Goal: Task Accomplishment & Management: Complete application form

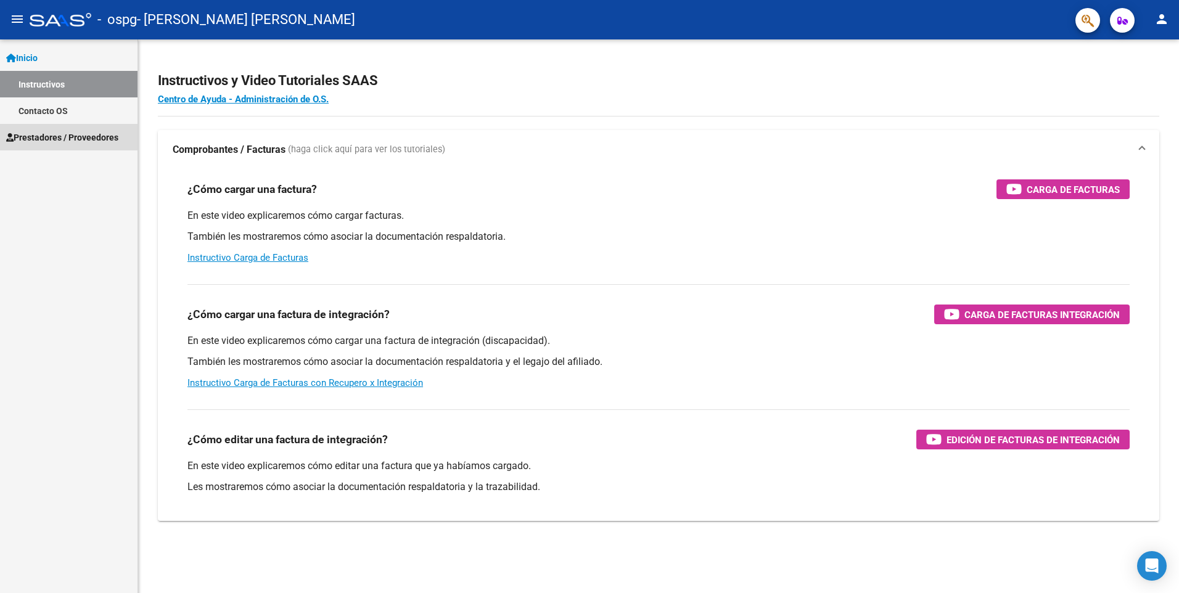
click at [42, 137] on span "Prestadores / Proveedores" at bounding box center [62, 138] width 112 height 14
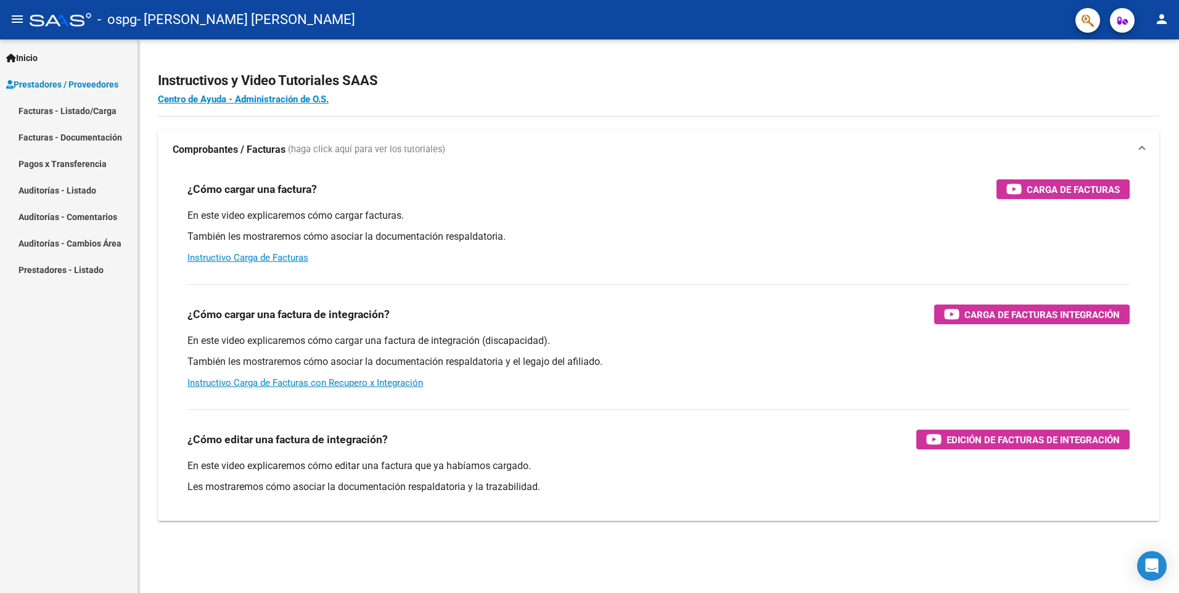
click at [1165, 18] on mat-icon "person" at bounding box center [1161, 19] width 15 height 15
click at [1144, 51] on button "person Mi Perfil" at bounding box center [1136, 52] width 75 height 30
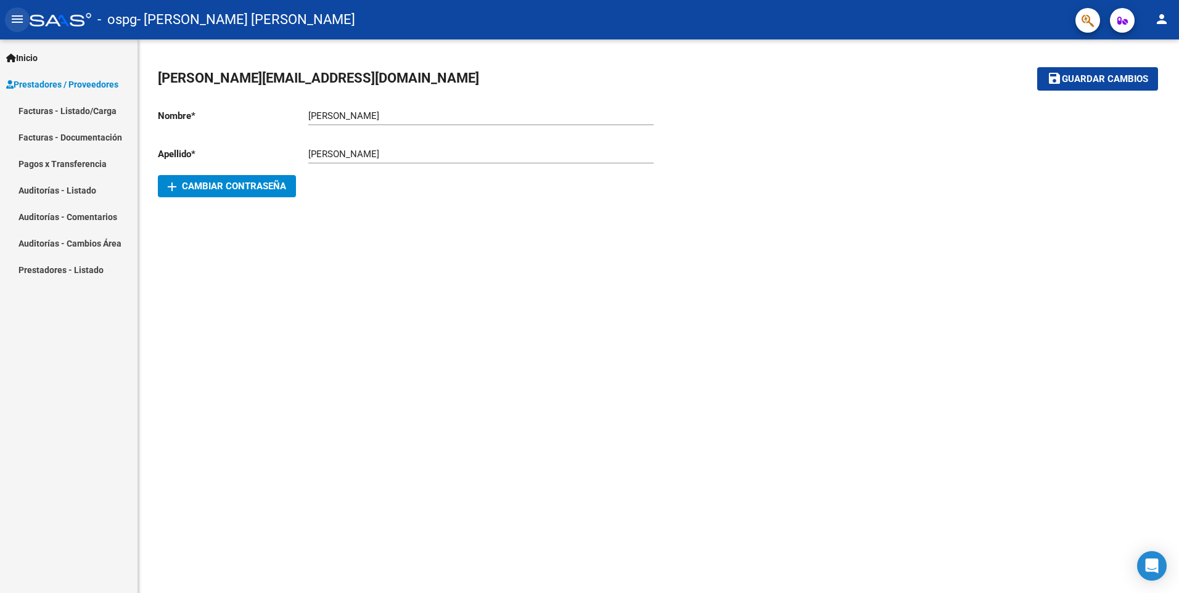
click at [16, 18] on mat-icon "menu" at bounding box center [17, 19] width 15 height 15
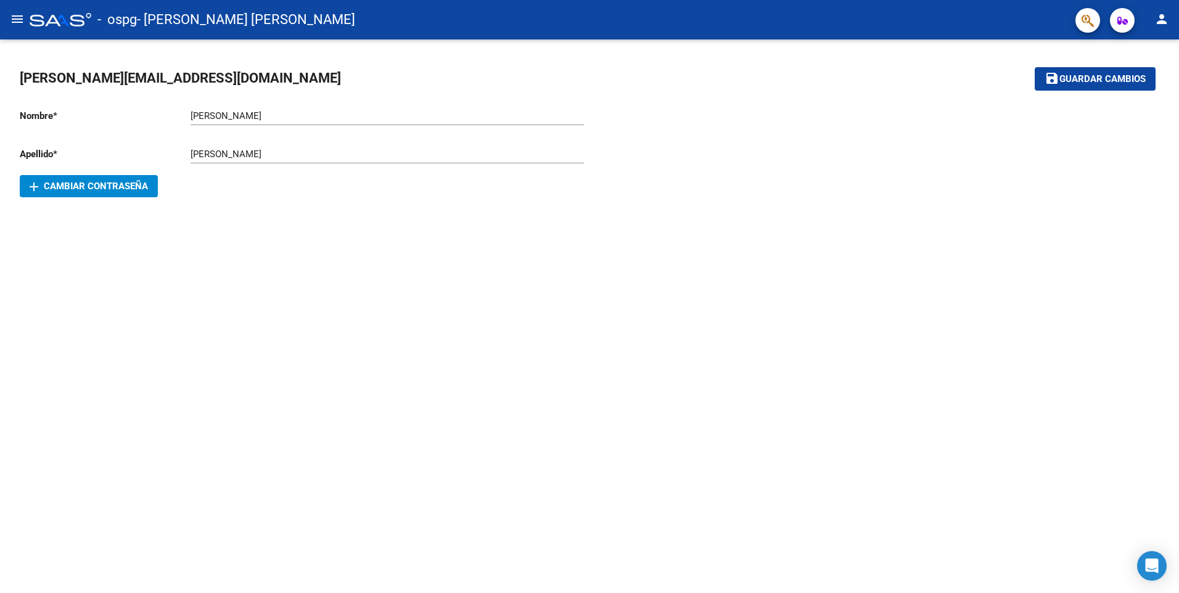
click at [15, 20] on mat-icon "menu" at bounding box center [17, 19] width 15 height 15
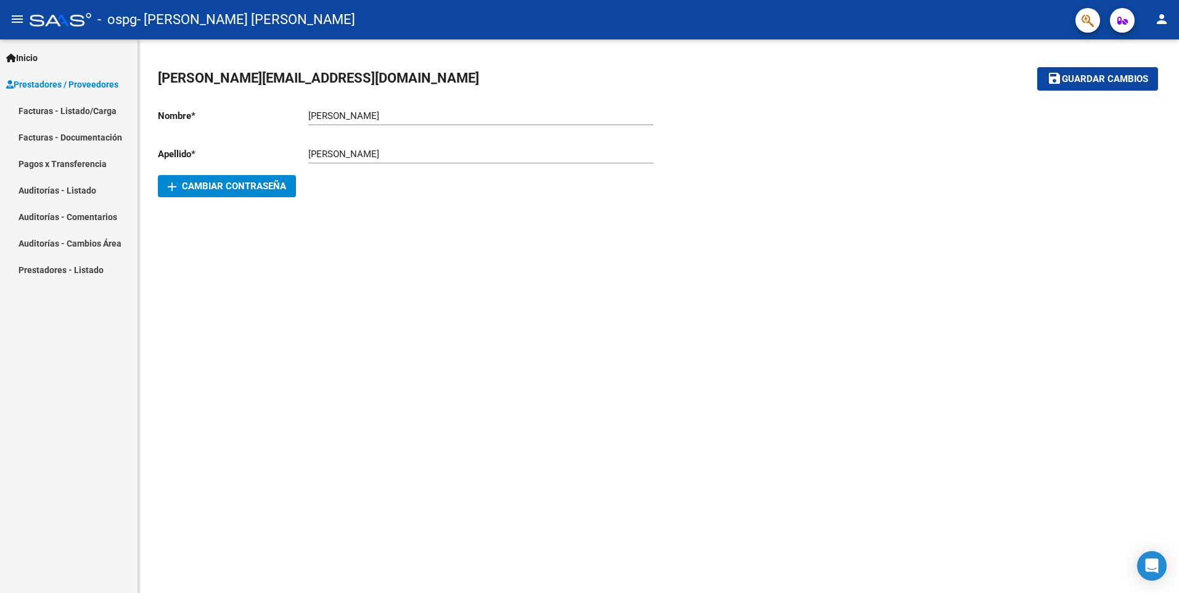
click at [54, 137] on link "Facturas - Documentación" at bounding box center [68, 137] width 137 height 27
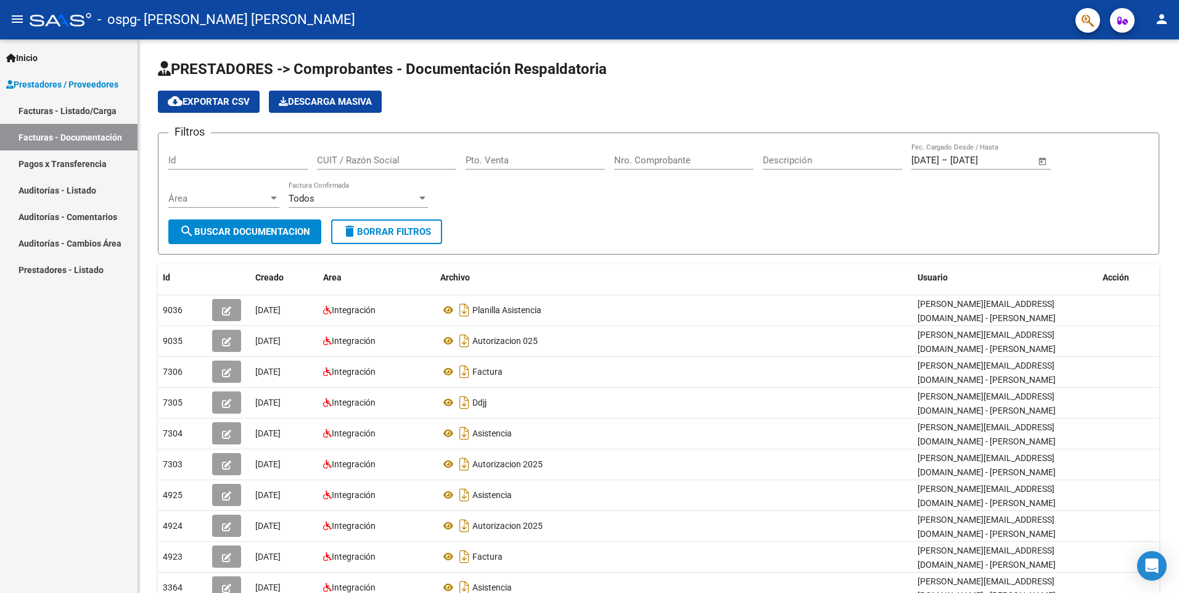
click at [31, 108] on link "Facturas - Listado/Carga" at bounding box center [68, 110] width 137 height 27
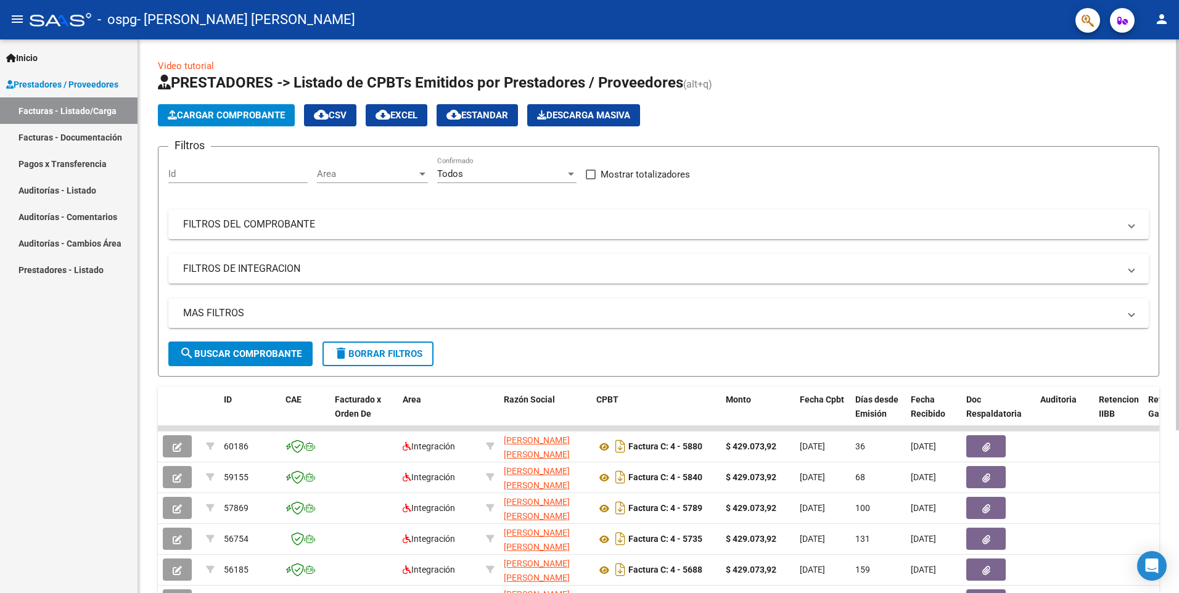
click at [236, 115] on span "Cargar Comprobante" at bounding box center [226, 115] width 117 height 11
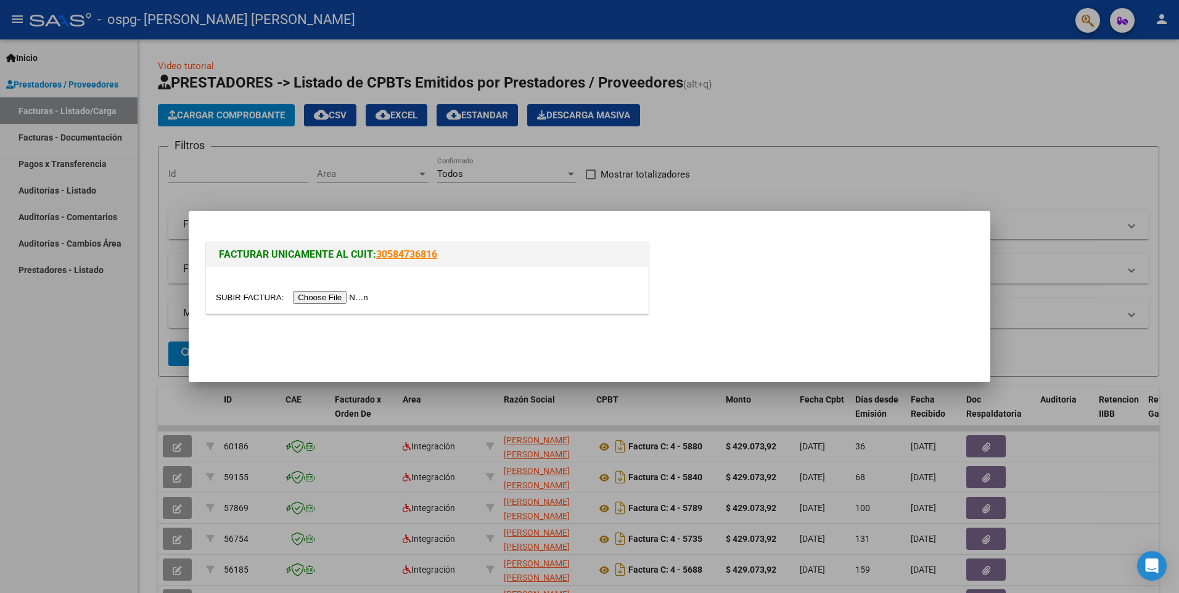
click at [318, 295] on input "file" at bounding box center [294, 297] width 156 height 13
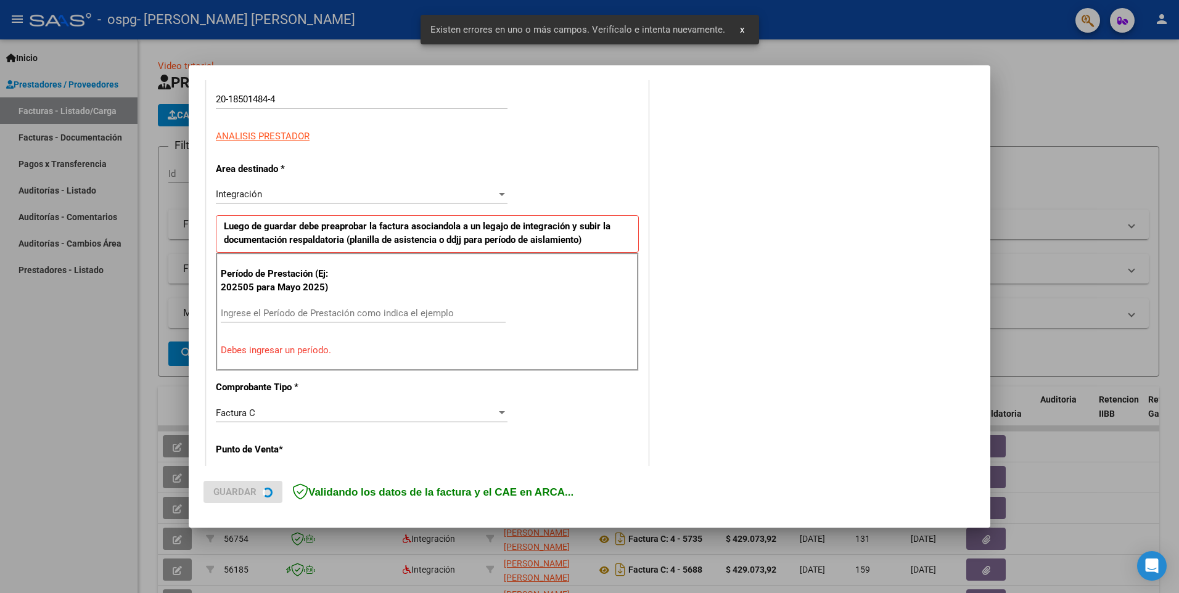
scroll to position [213, 0]
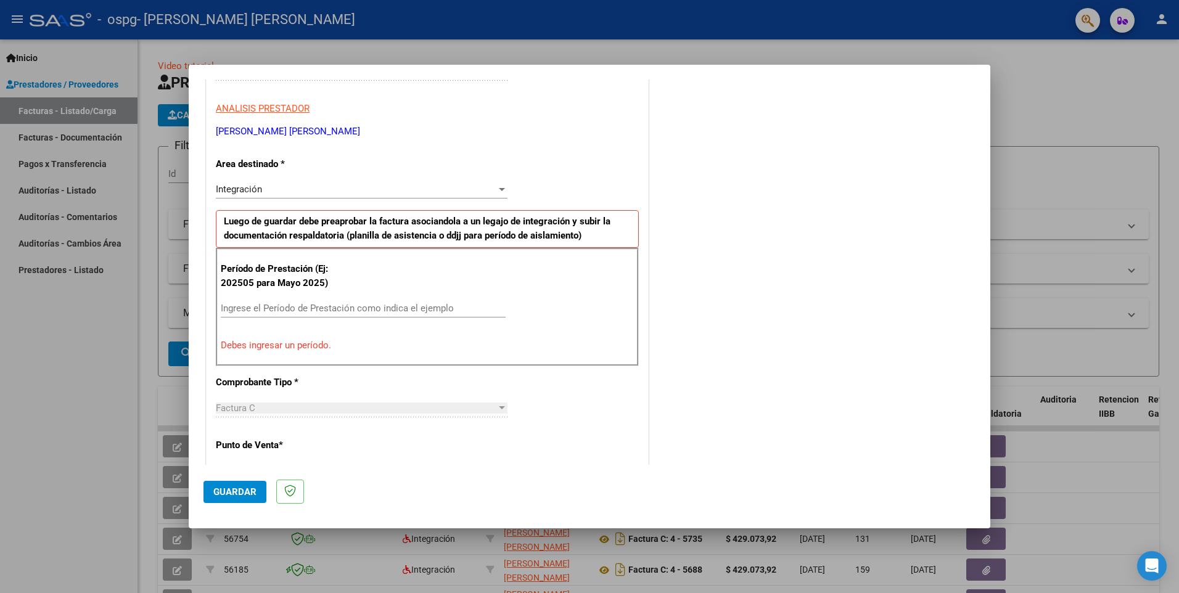
click at [276, 306] on input "Ingrese el Período de Prestación como indica el ejemplo" at bounding box center [363, 308] width 285 height 11
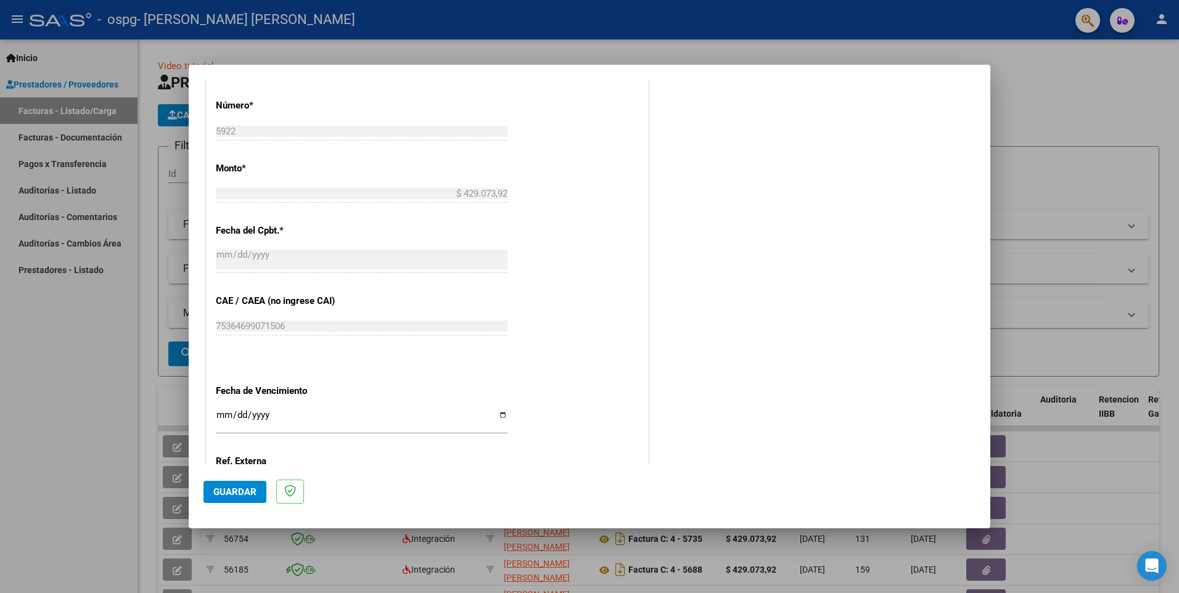
scroll to position [583, 0]
type input "202508"
click at [499, 413] on input "Ingresar la fecha" at bounding box center [362, 419] width 292 height 20
type input "[DATE]"
click at [246, 490] on span "Guardar" at bounding box center [234, 491] width 43 height 11
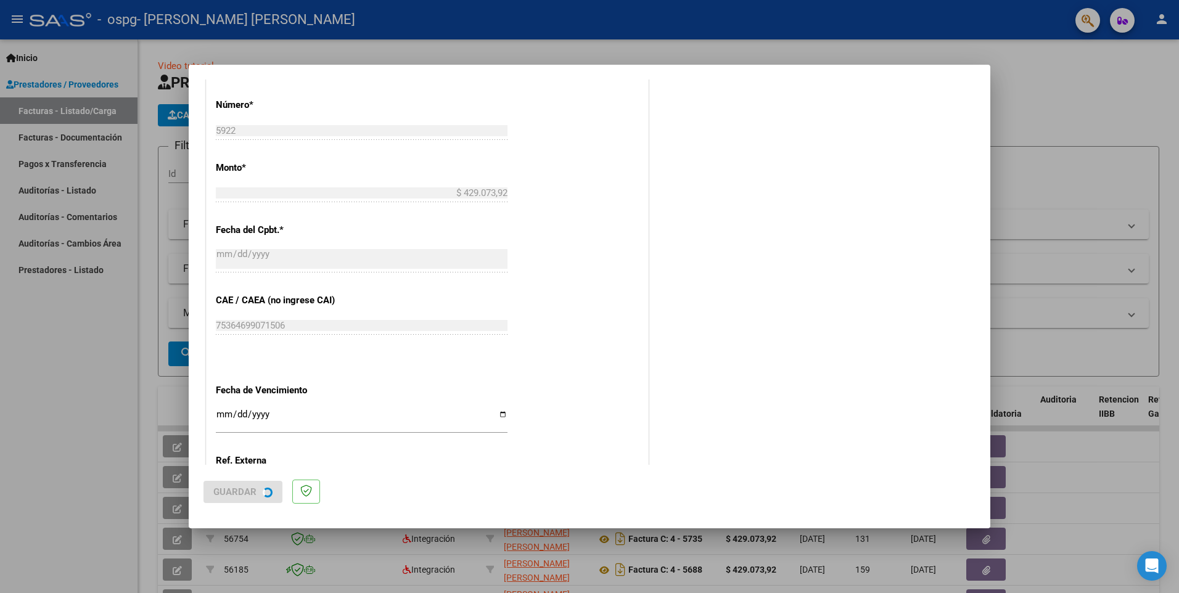
scroll to position [0, 0]
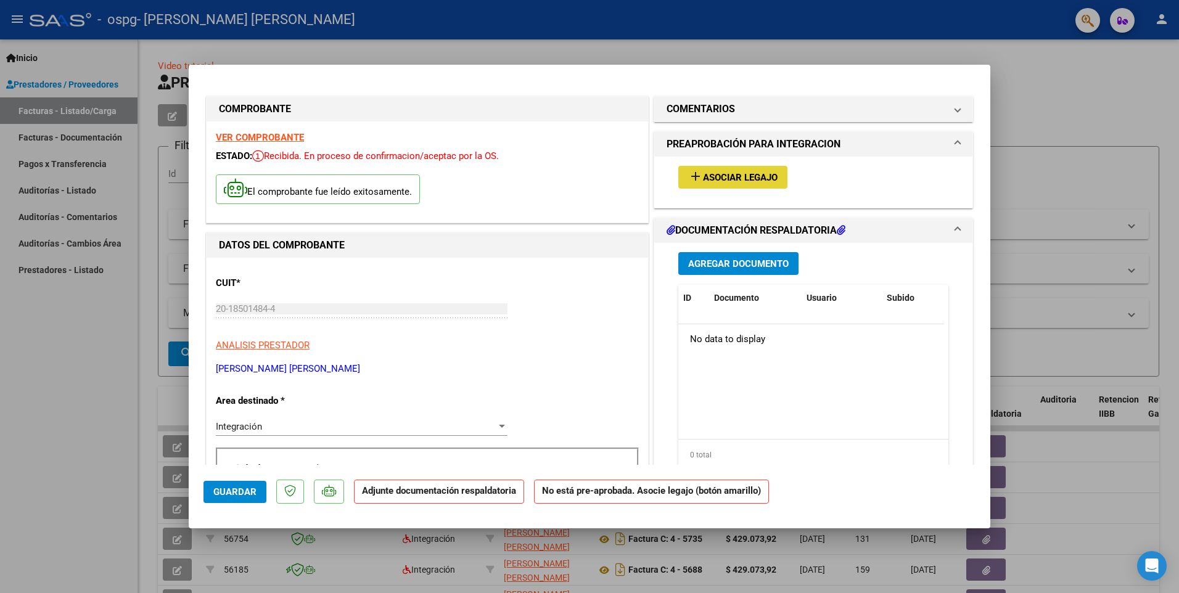
click at [721, 175] on span "Asociar Legajo" at bounding box center [740, 177] width 75 height 11
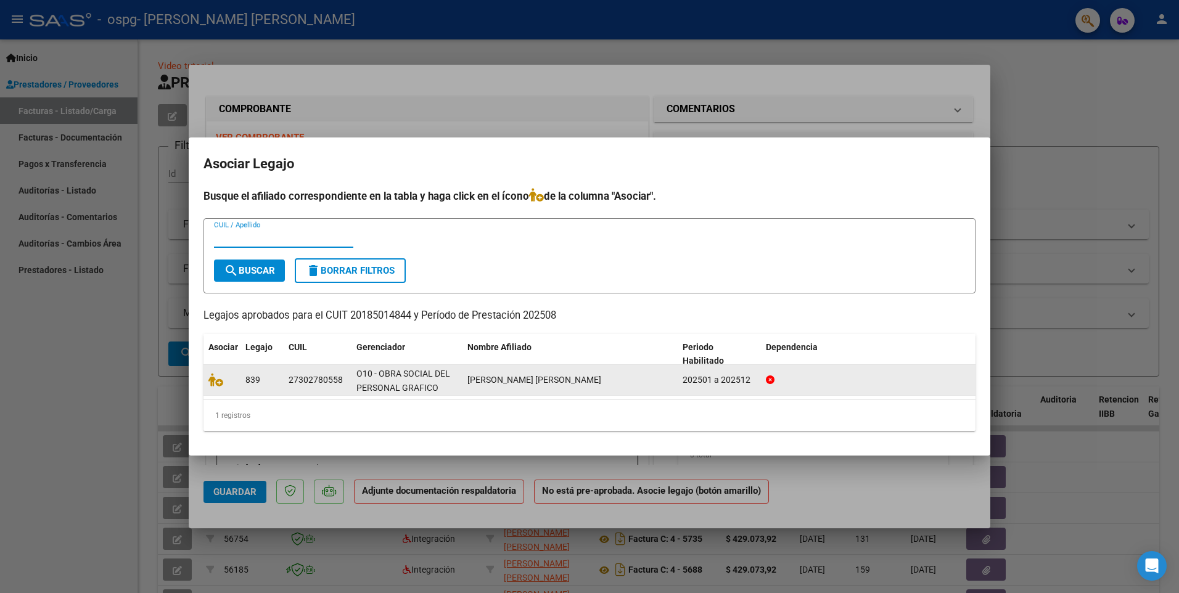
click at [397, 381] on div "O10 - OBRA SOCIAL DEL PERSONAL GRAFICO" at bounding box center [406, 380] width 101 height 26
click at [215, 377] on icon at bounding box center [215, 380] width 15 height 14
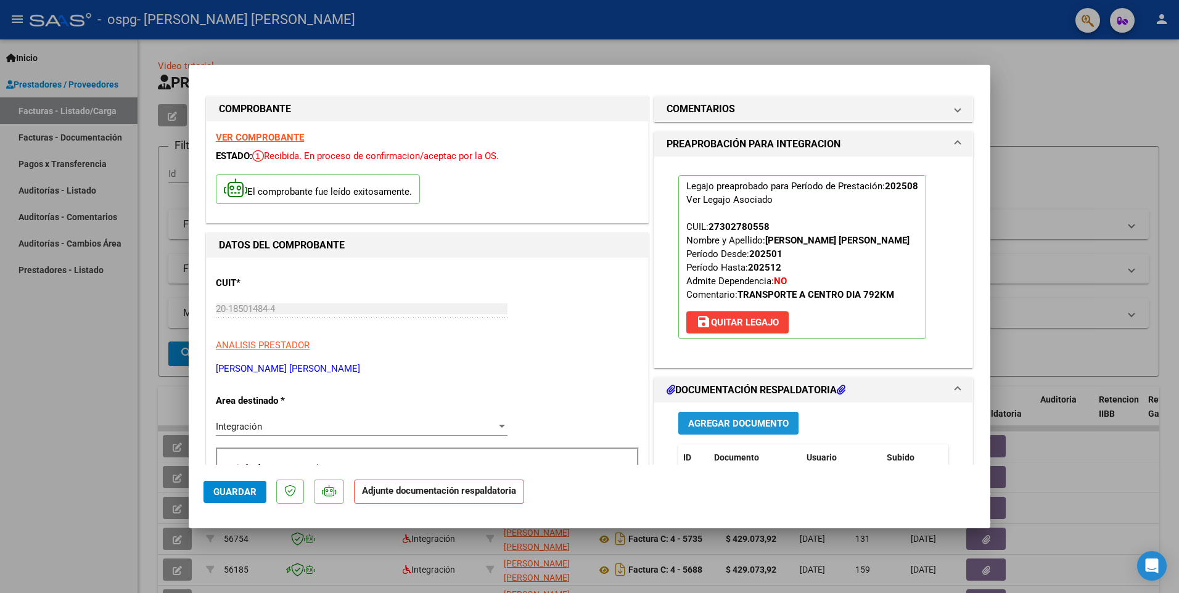
click at [744, 422] on span "Agregar Documento" at bounding box center [738, 423] width 100 height 11
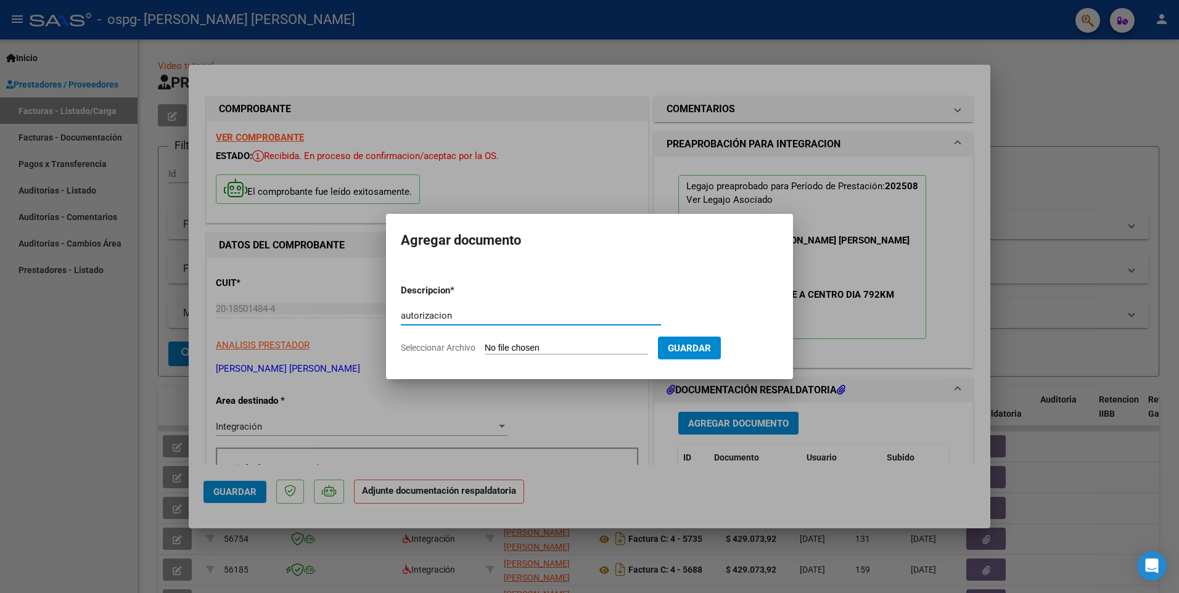
type input "autorizacion"
click at [711, 350] on span "Guardar" at bounding box center [689, 348] width 43 height 11
click at [527, 348] on input "Seleccionar Archivo" at bounding box center [566, 349] width 163 height 12
type input "C:\fakepath\AUTORIZACION 2025.pdf"
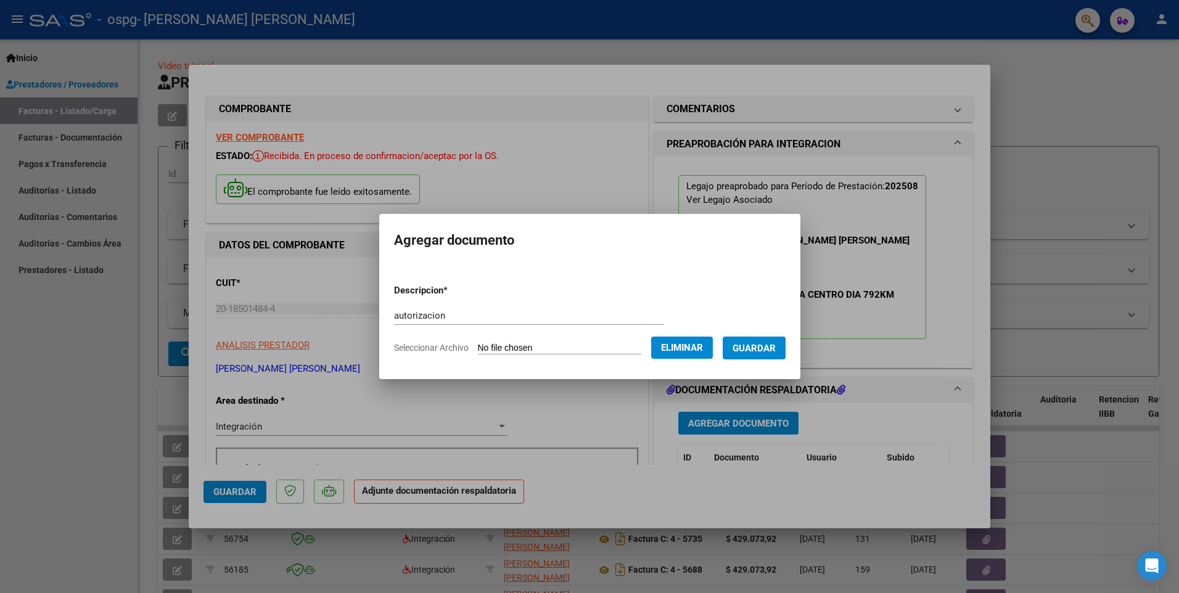
click at [776, 347] on span "Guardar" at bounding box center [753, 348] width 43 height 11
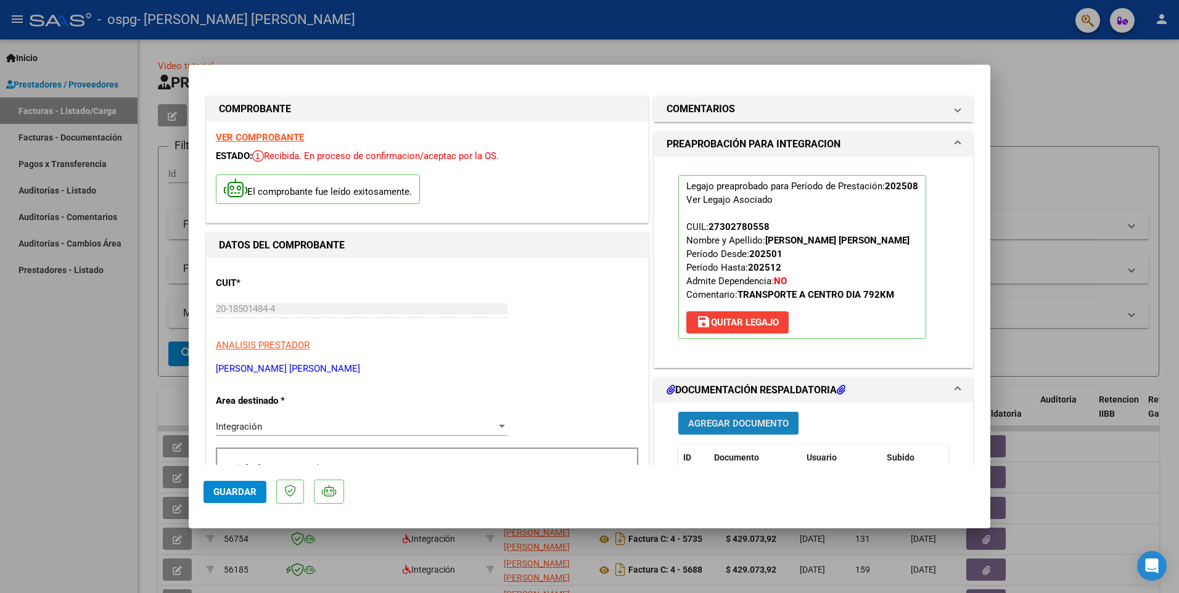
click at [724, 423] on span "Agregar Documento" at bounding box center [738, 423] width 100 height 11
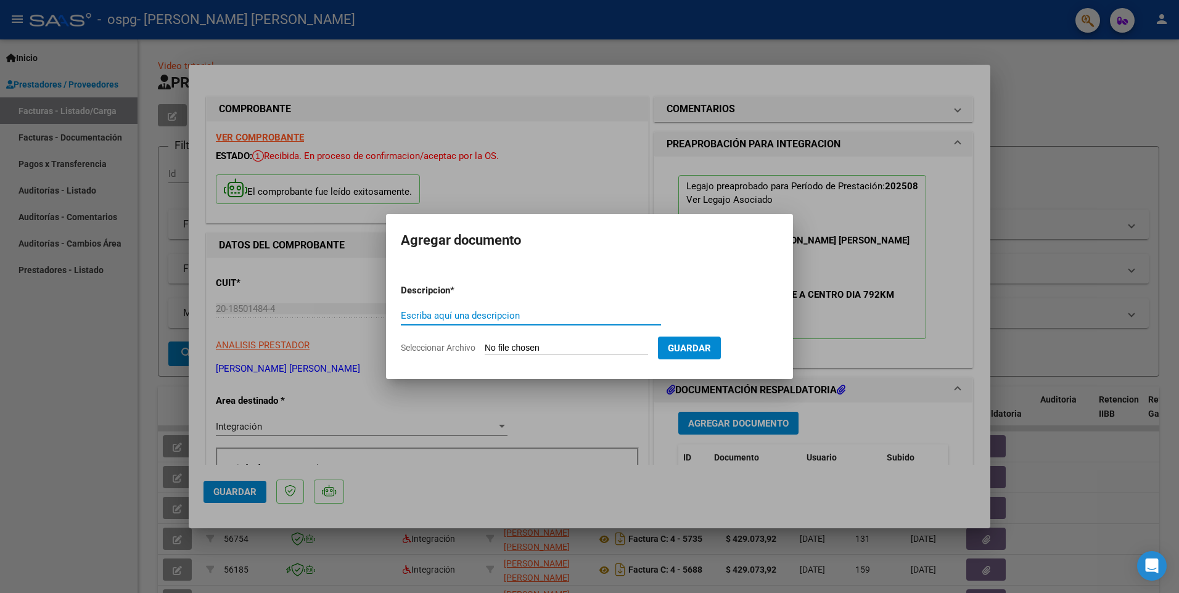
click at [469, 313] on input "Escriba aquí una descripcion" at bounding box center [531, 315] width 260 height 11
type input "asistencia"
click at [564, 344] on input "Seleccionar Archivo" at bounding box center [566, 349] width 163 height 12
type input "C:\fakepath\documentacion de respaldo.pdf"
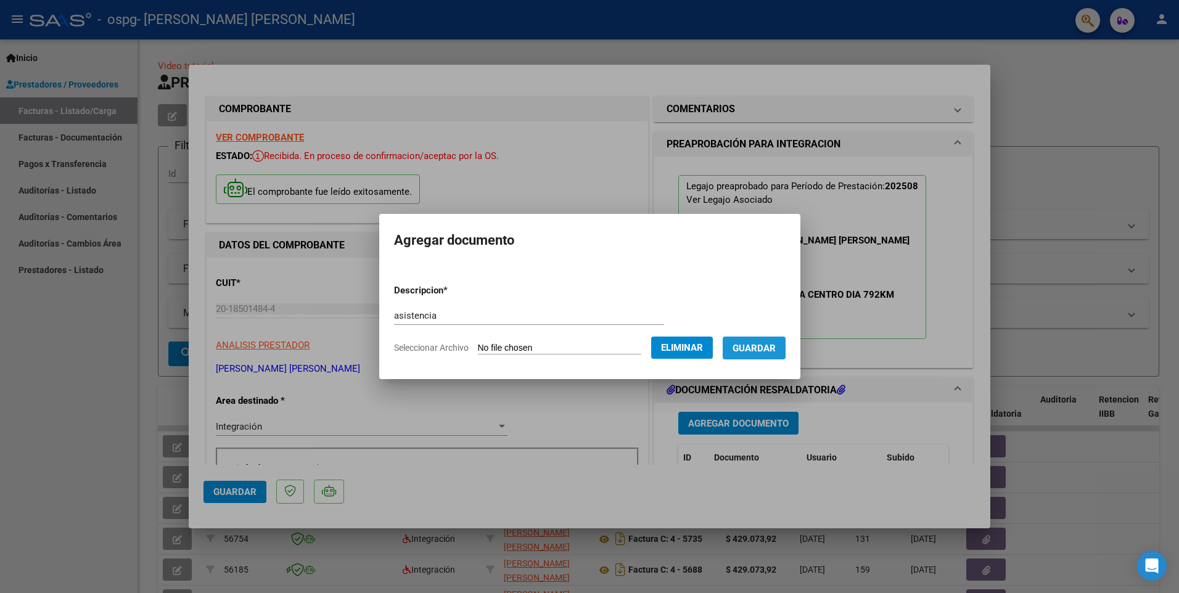
click at [776, 348] on span "Guardar" at bounding box center [753, 348] width 43 height 11
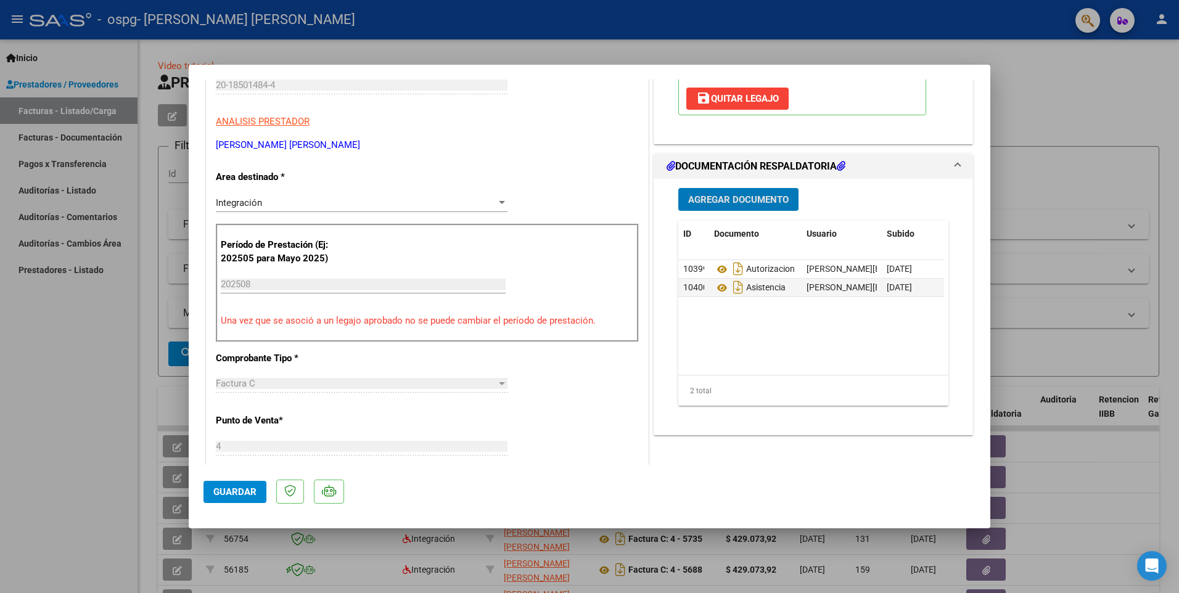
scroll to position [226, 0]
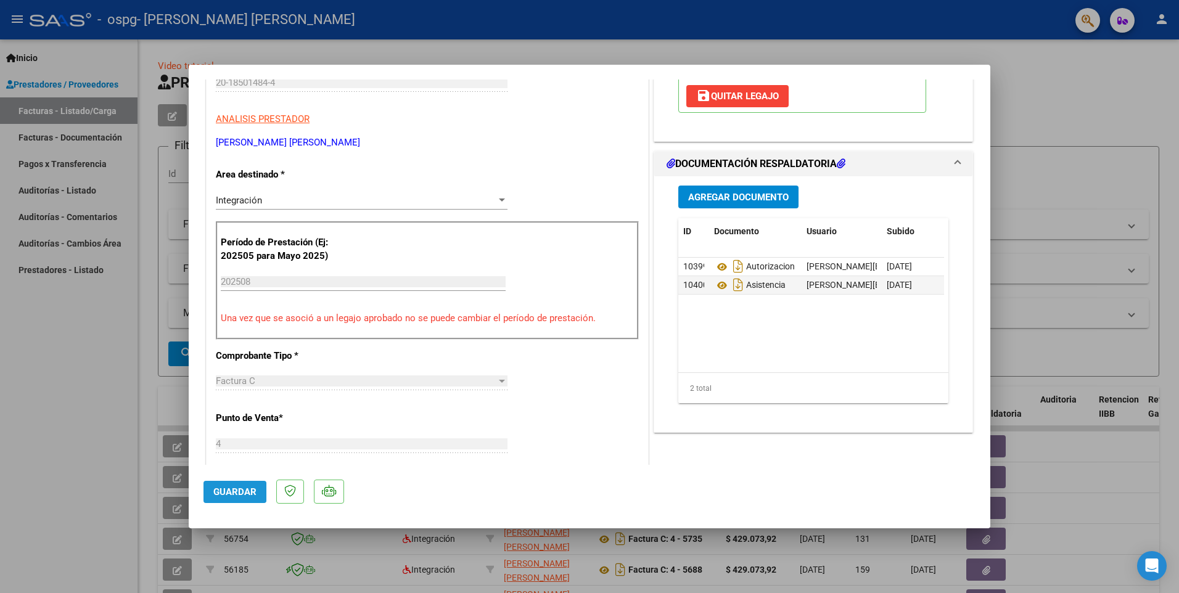
click at [226, 488] on span "Guardar" at bounding box center [234, 491] width 43 height 11
click at [240, 493] on span "Guardar" at bounding box center [234, 491] width 43 height 11
click at [1027, 86] on div at bounding box center [589, 296] width 1179 height 593
type input "$ 0,00"
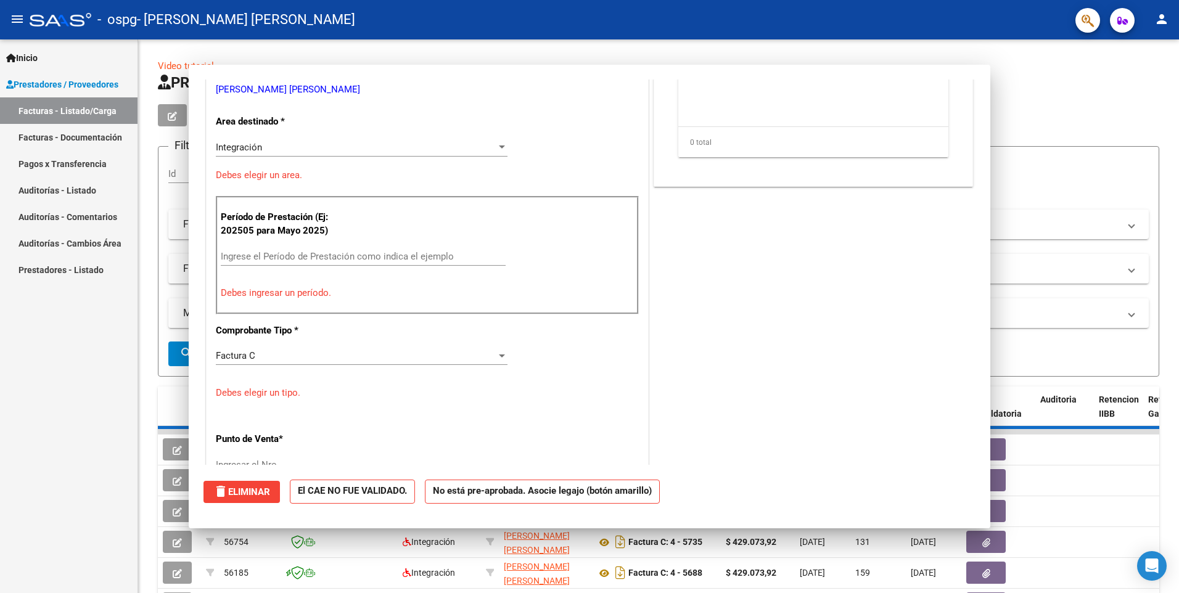
scroll to position [189, 0]
